Goal: Browse casually: Explore the website without a specific task or goal

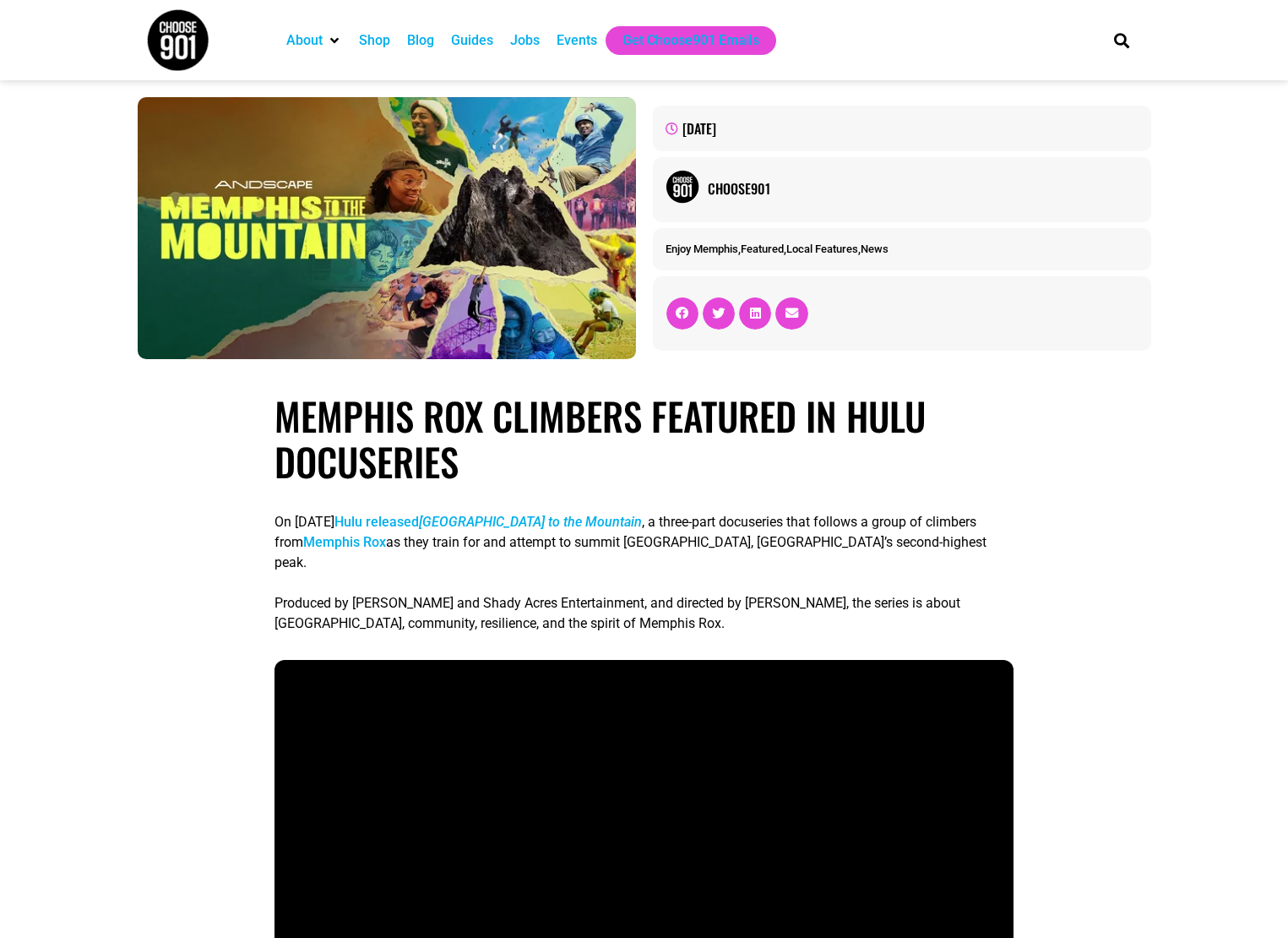
drag, startPoint x: 227, startPoint y: 827, endPoint x: 223, endPoint y: 803, distance: 24.3
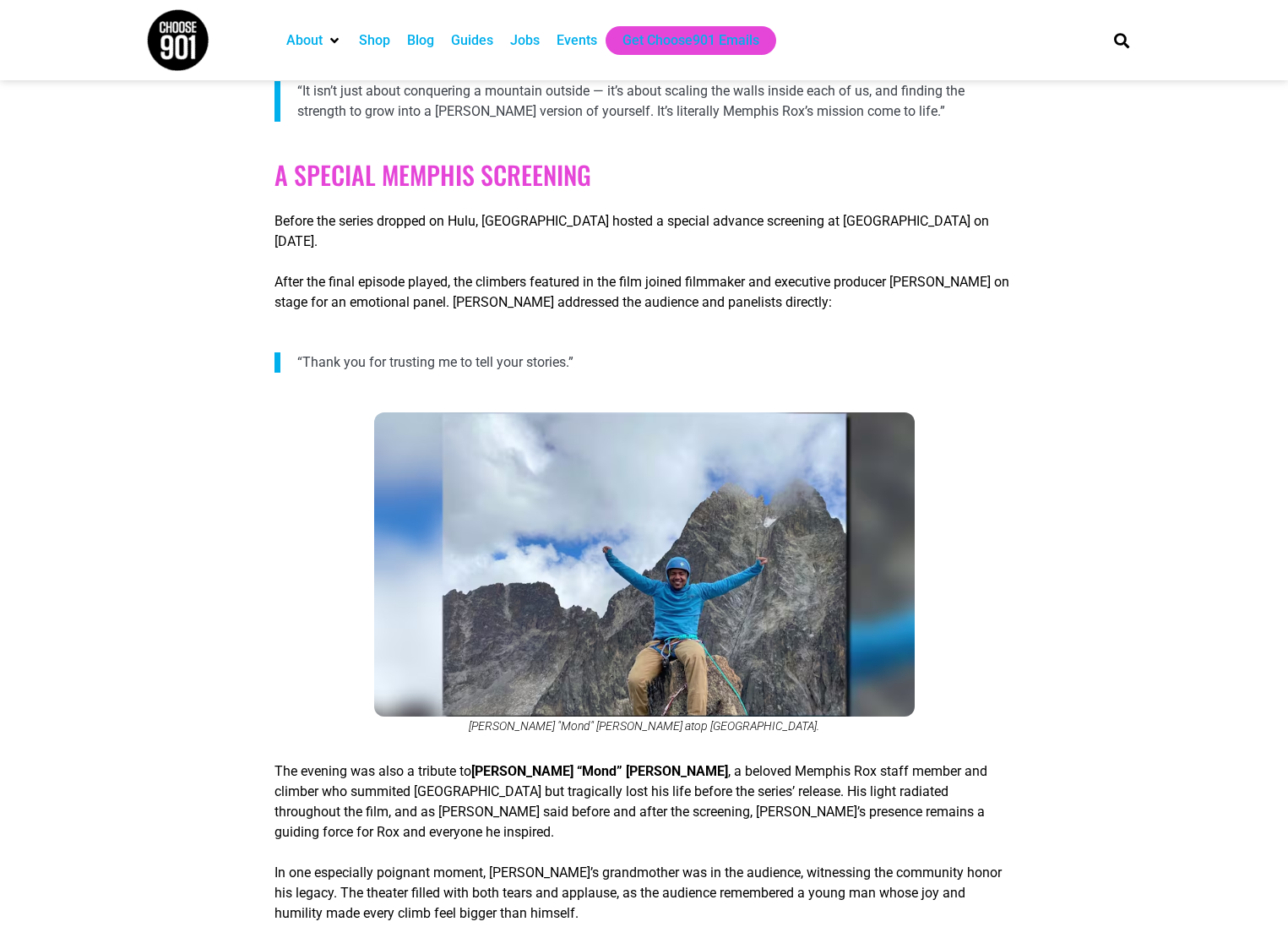
scroll to position [1437, 0]
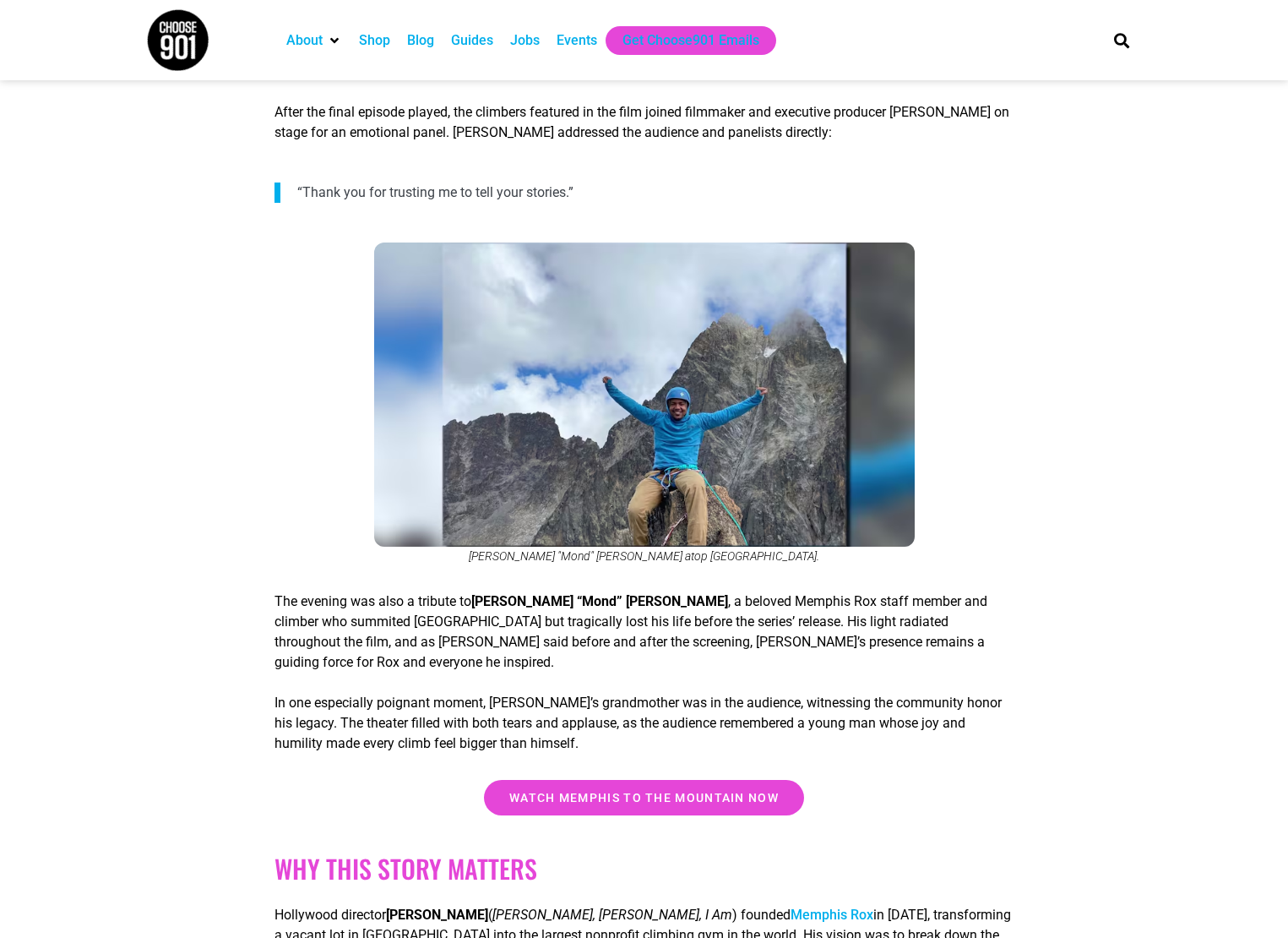
click at [154, 829] on section "Memphis Rox Climbers Featured in Hulu Docuseries On [DATE] Hulu released Memphi…" at bounding box center [644, 529] width 1288 height 3163
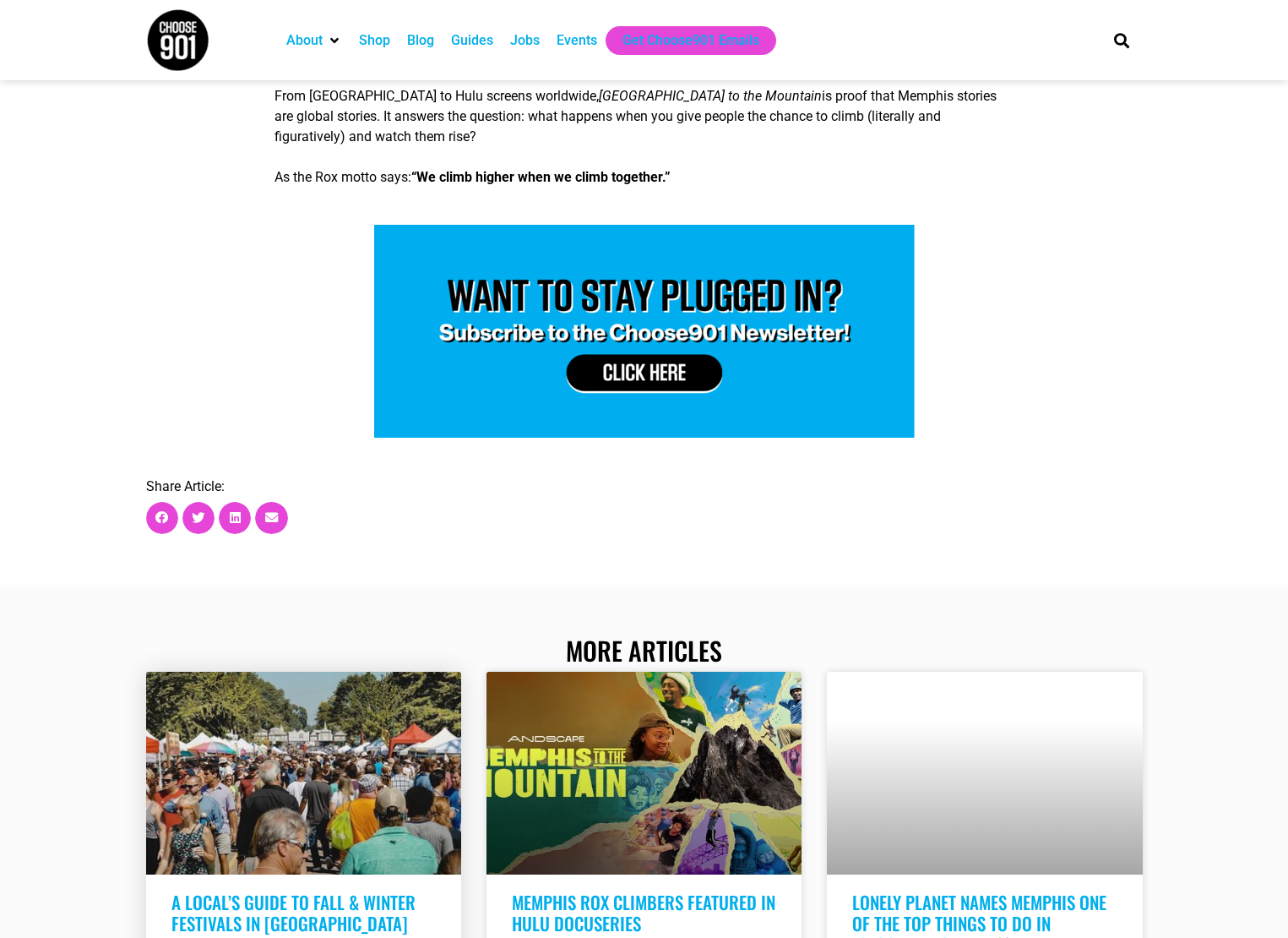
scroll to position [3380, 0]
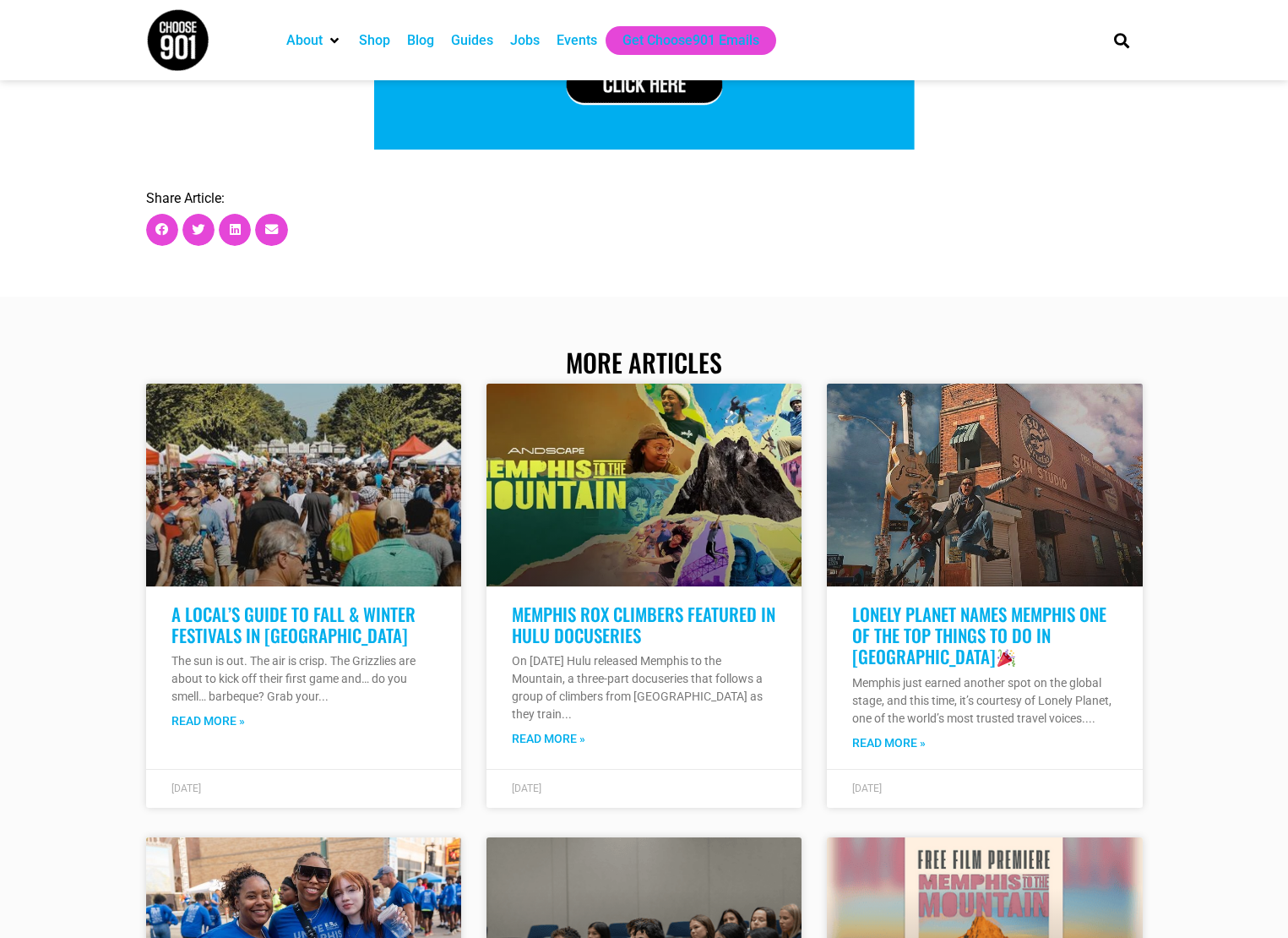
click at [182, 29] on img at bounding box center [178, 40] width 64 height 64
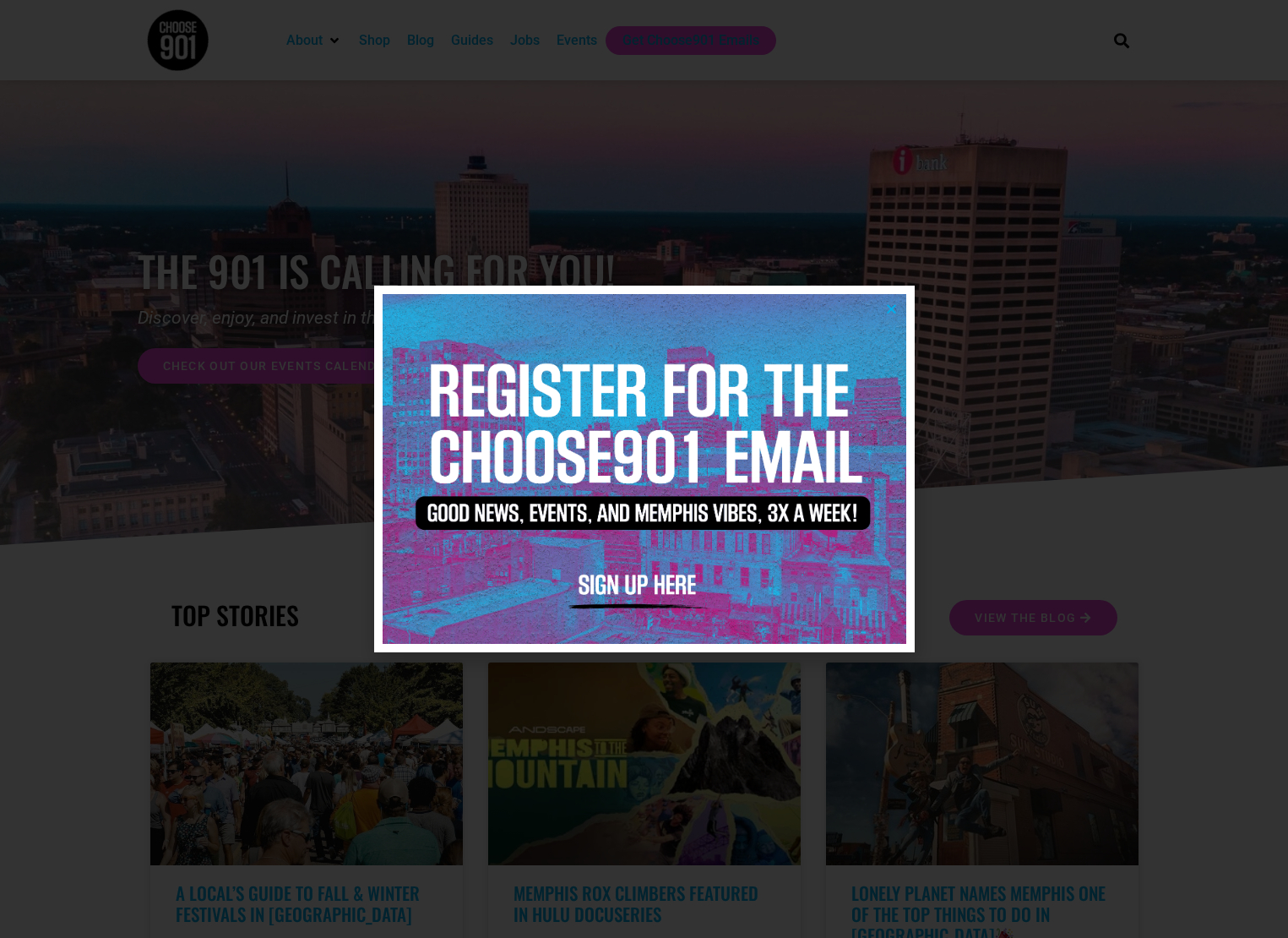
click at [898, 304] on img at bounding box center [645, 468] width 524 height 349
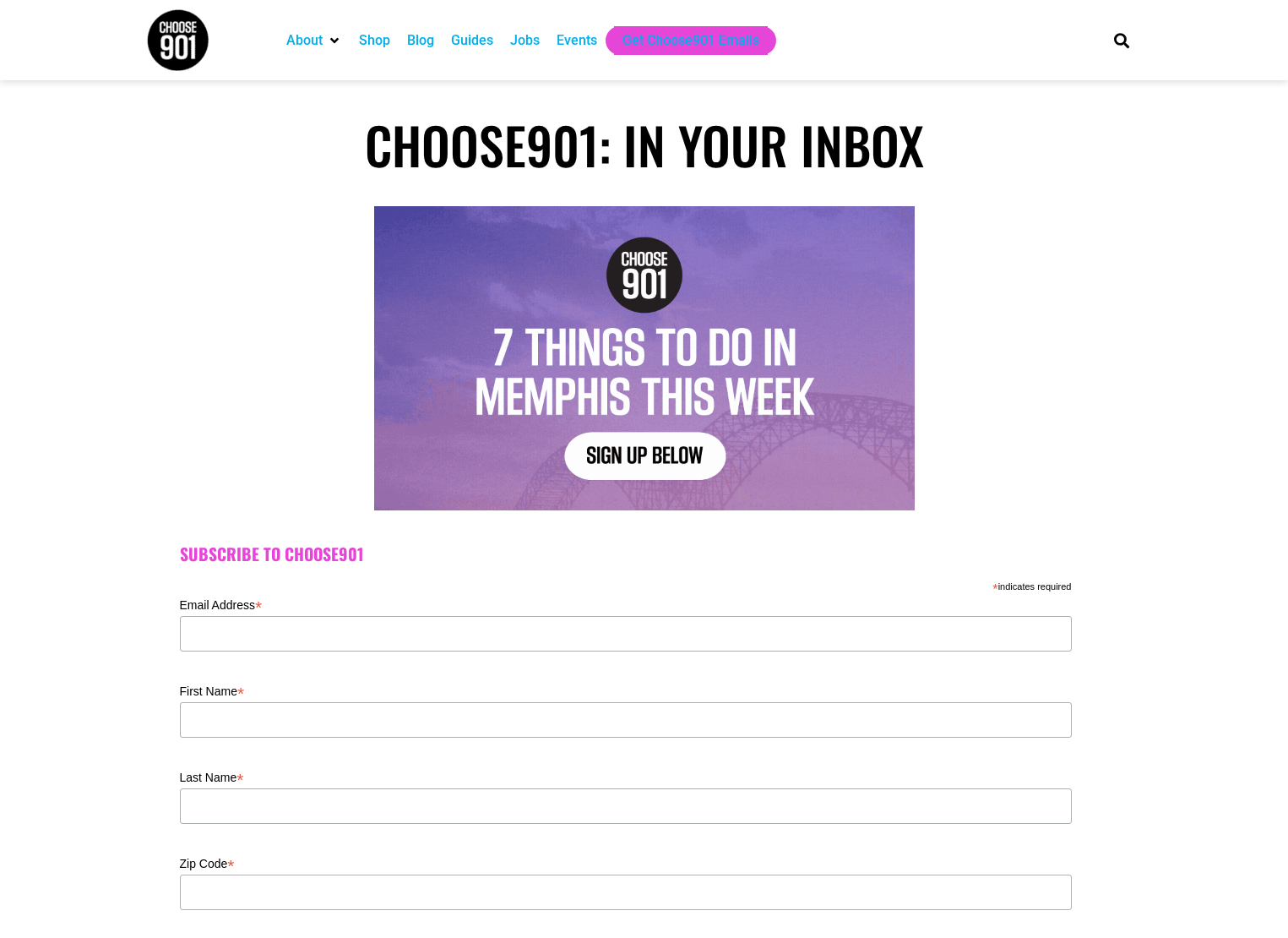
click at [208, 64] on img at bounding box center [178, 40] width 64 height 64
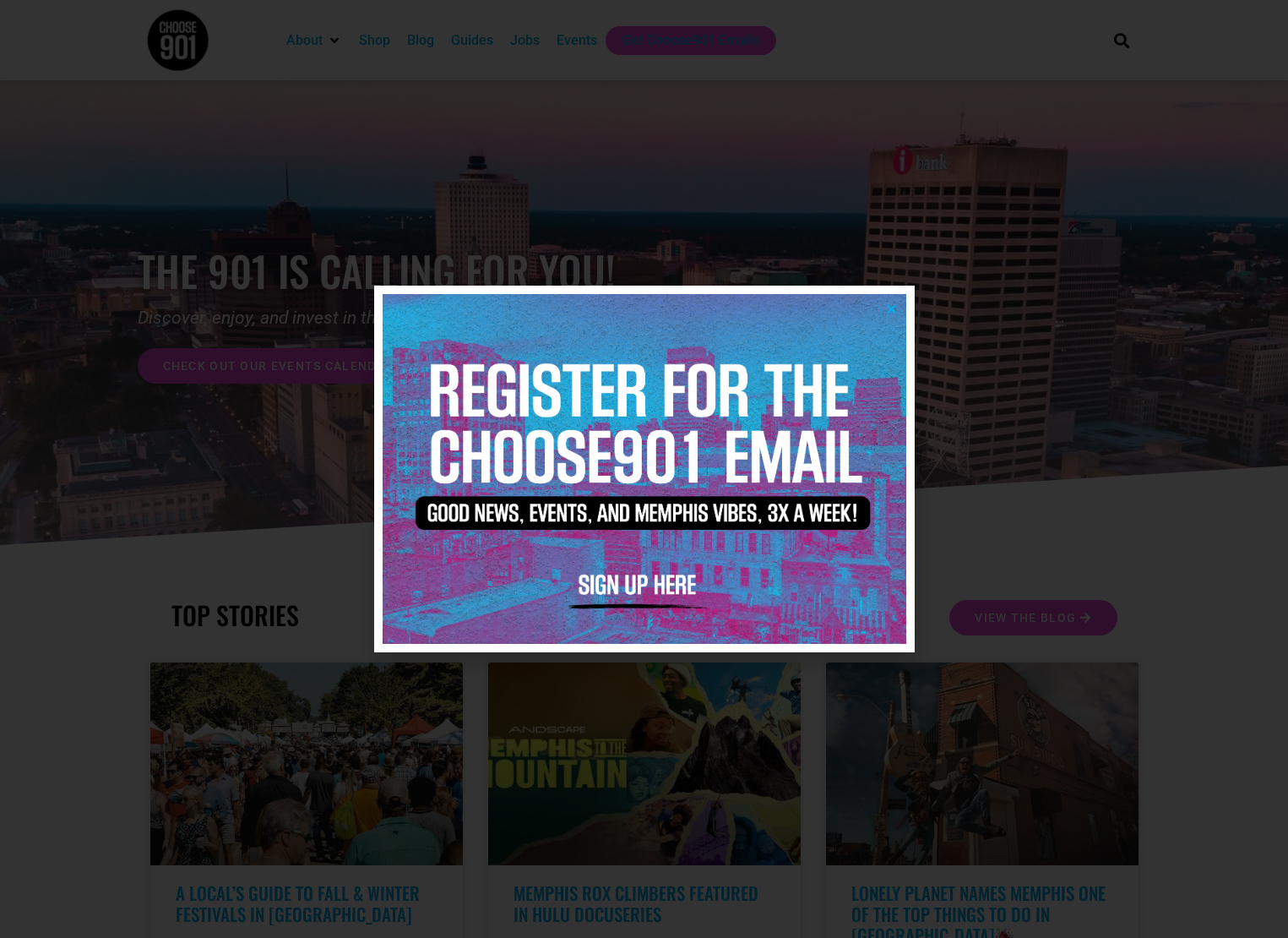
click at [894, 308] on icon "Close" at bounding box center [891, 308] width 13 height 13
